Goal: Navigation & Orientation: Find specific page/section

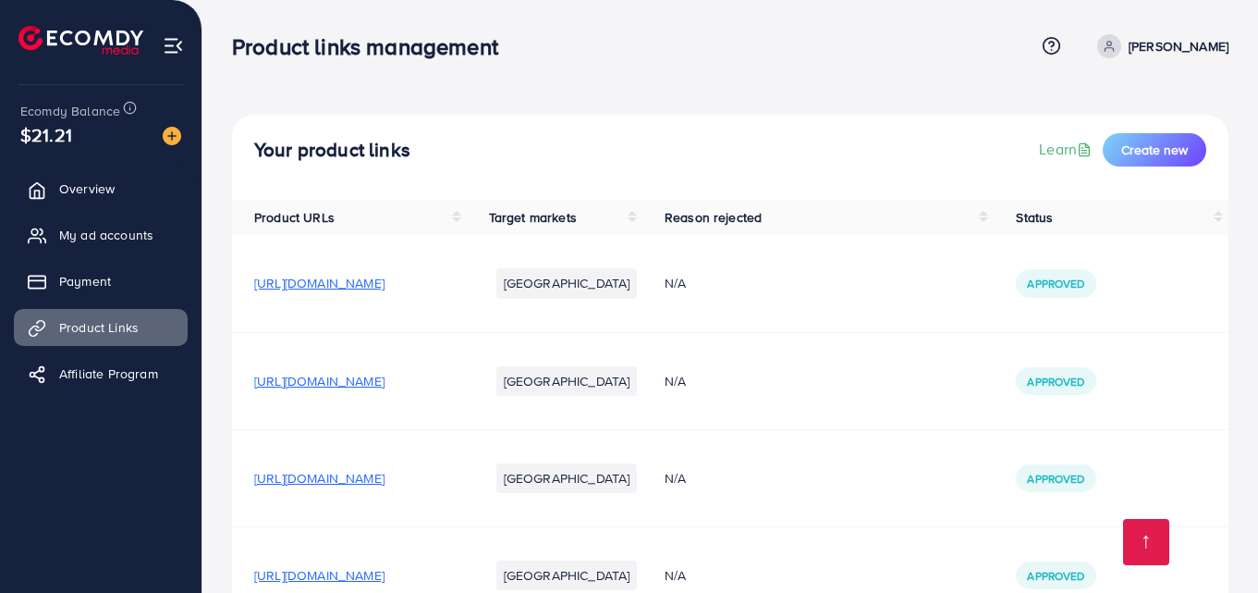
scroll to position [1814, 0]
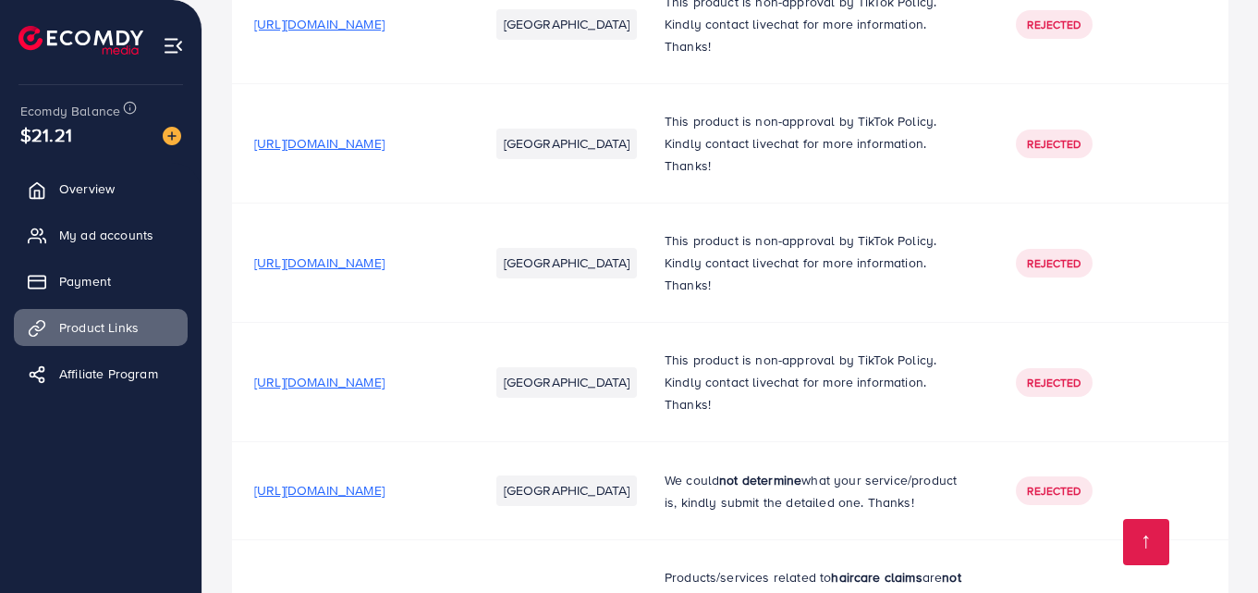
click at [645, 285] on ul "[GEOGRAPHIC_DATA]" at bounding box center [567, 262] width 156 height 44
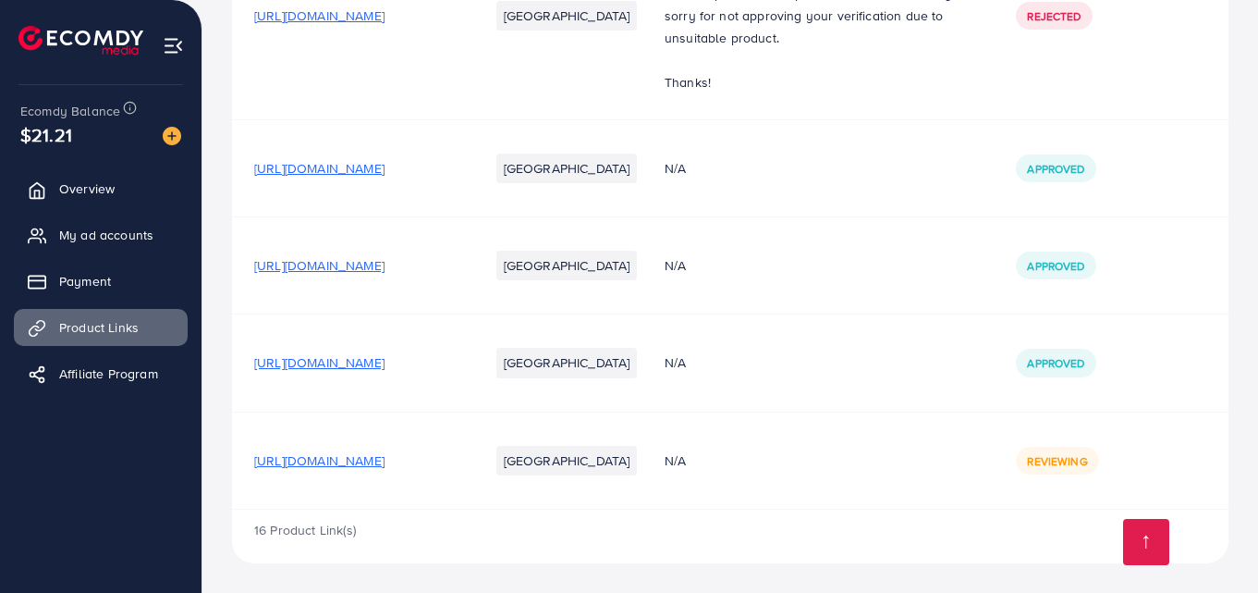
scroll to position [1814, 0]
click at [153, 239] on span "My ad accounts" at bounding box center [111, 235] width 94 height 18
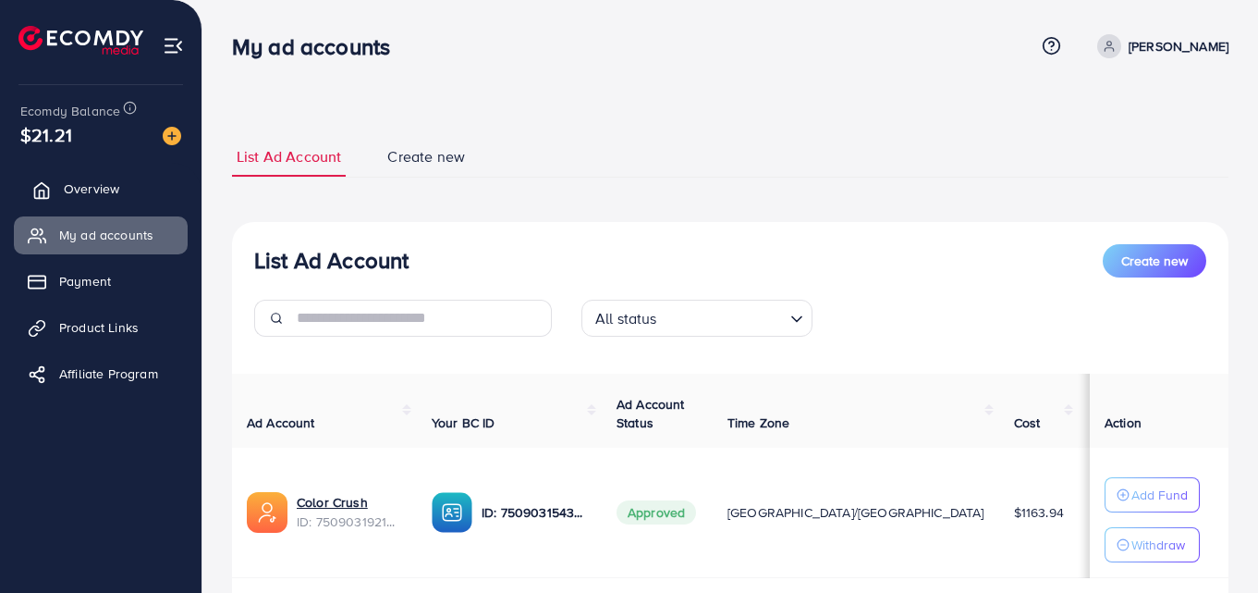
click at [120, 190] on link "Overview" at bounding box center [101, 188] width 174 height 37
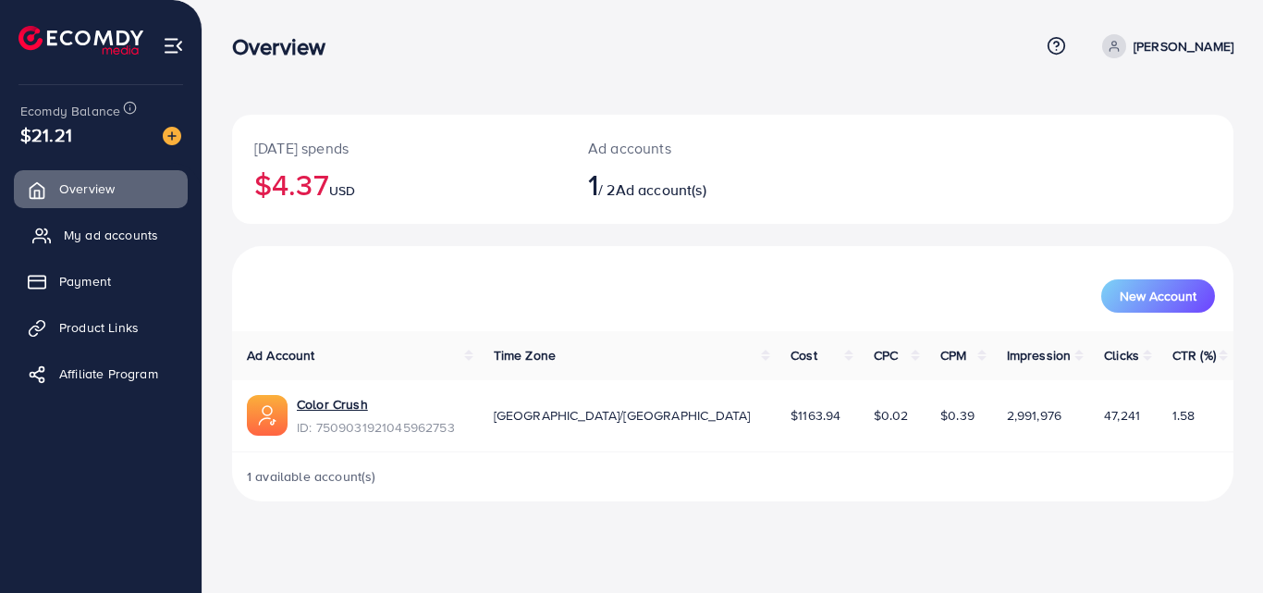
click at [121, 247] on link "My ad accounts" at bounding box center [101, 234] width 174 height 37
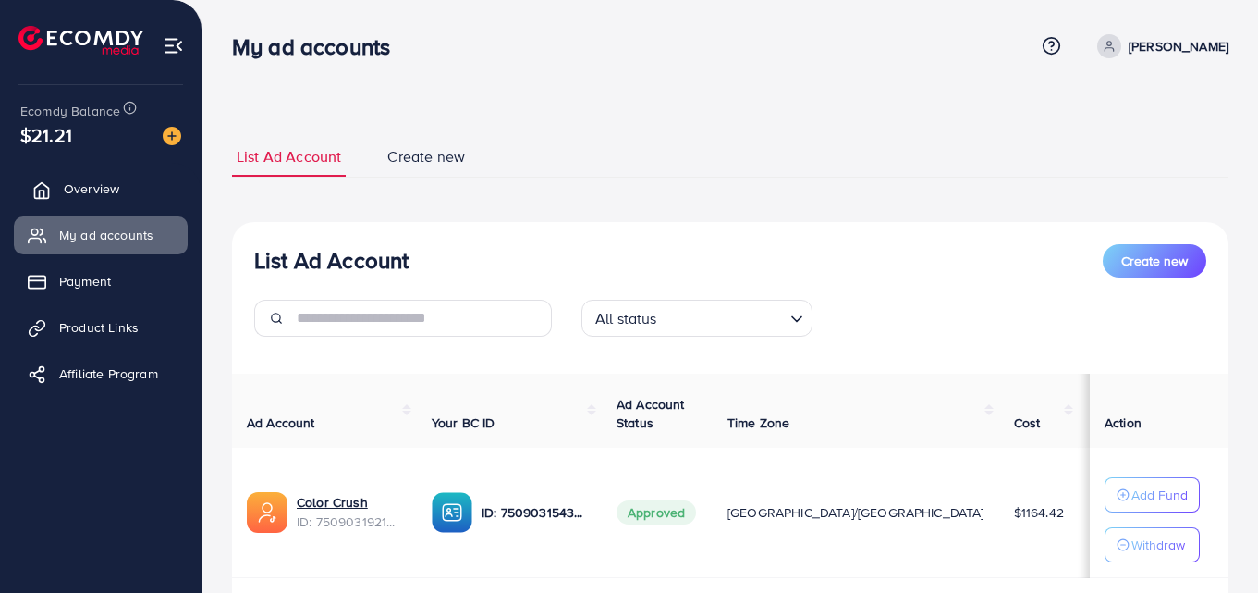
click at [135, 179] on link "Overview" at bounding box center [101, 188] width 174 height 37
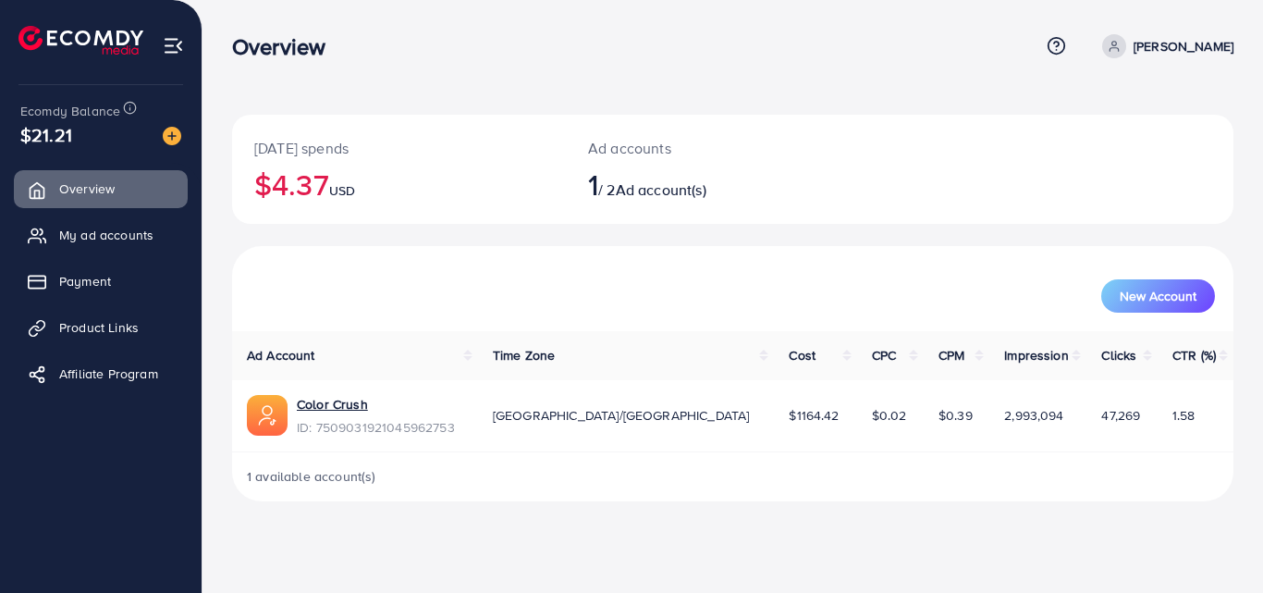
click at [147, 256] on ul "Overview My ad accounts Payment Product Links Affiliate Program" at bounding box center [101, 287] width 202 height 249
click at [127, 240] on span "My ad accounts" at bounding box center [111, 235] width 94 height 18
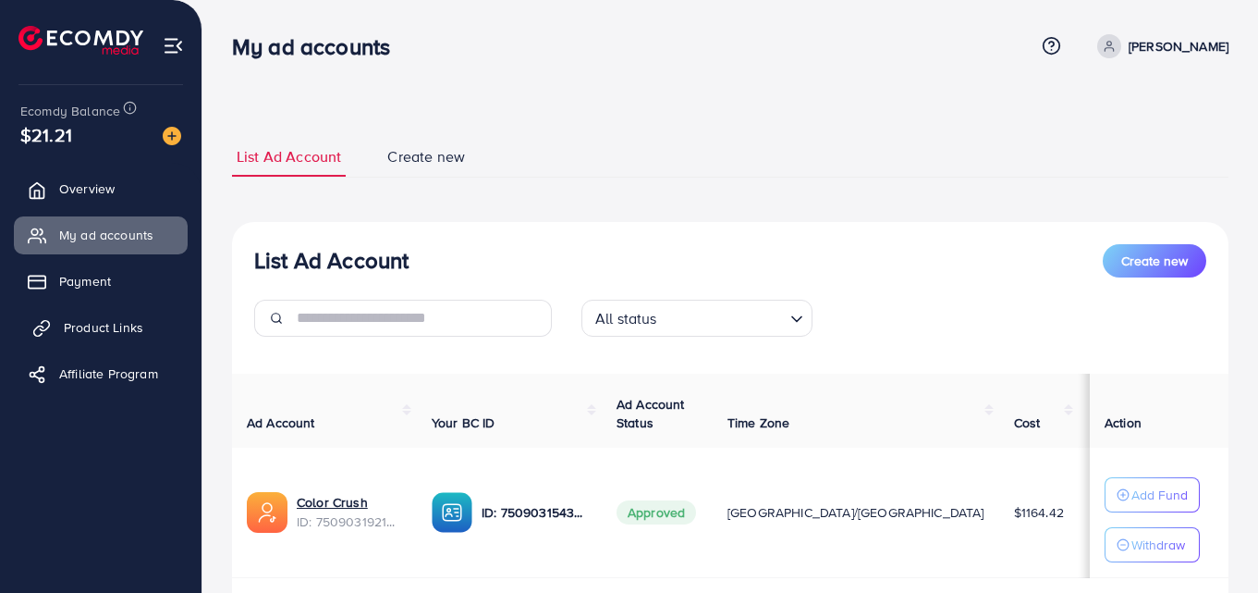
click at [142, 315] on link "Product Links" at bounding box center [101, 327] width 174 height 37
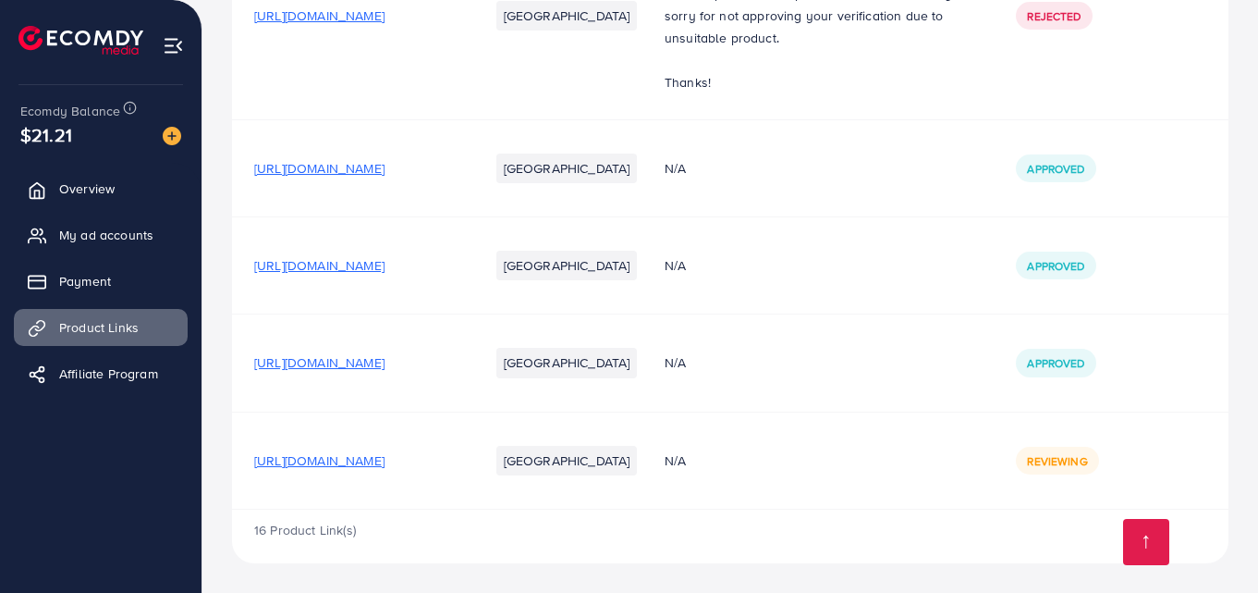
scroll to position [1814, 0]
click at [142, 192] on link "Overview" at bounding box center [101, 188] width 174 height 37
